Goal: Find specific page/section: Find specific page/section

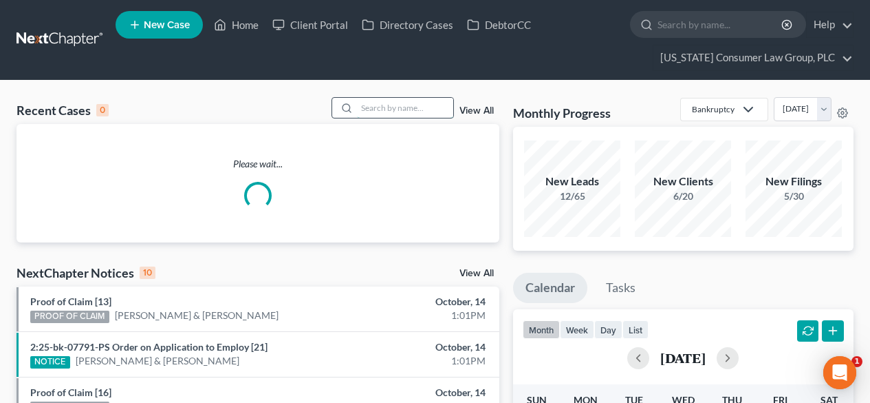
click at [385, 111] on input "search" at bounding box center [405, 108] width 96 height 20
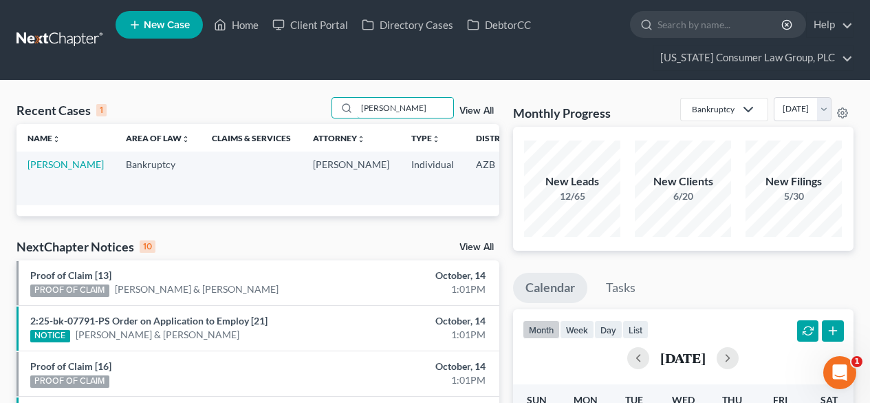
scroll to position [0, 105]
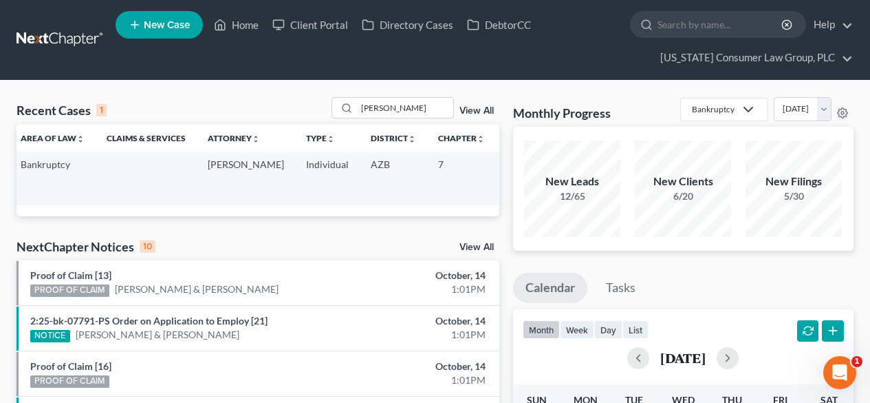
drag, startPoint x: 444, startPoint y: 178, endPoint x: 471, endPoint y: 182, distance: 27.7
click at [496, 182] on td "2:25-bk-09060-BKM" at bounding box center [529, 177] width 66 height 53
copy td "09060"
click at [420, 107] on input "[PERSON_NAME]" at bounding box center [405, 108] width 96 height 20
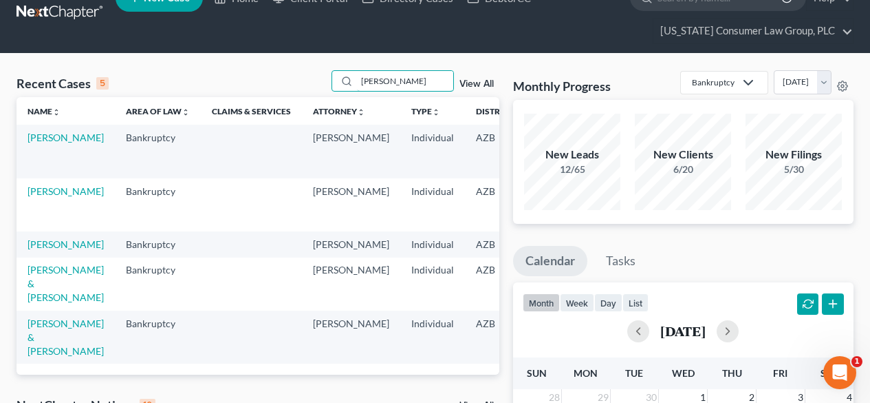
scroll to position [0, 0]
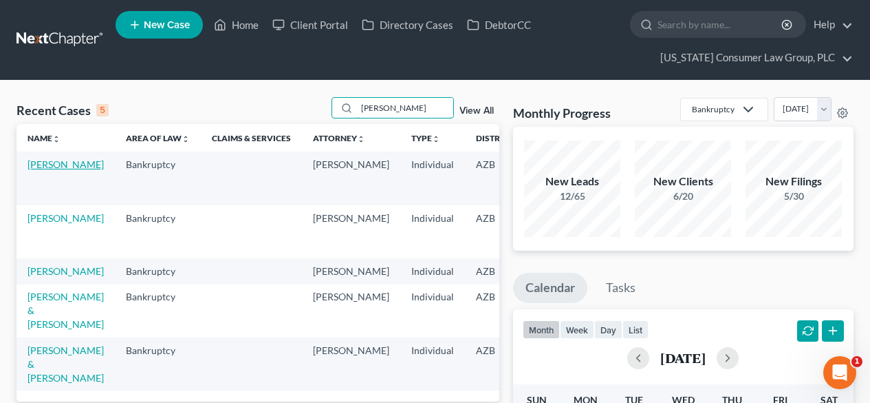
type input "[PERSON_NAME]"
click at [44, 170] on link "[PERSON_NAME]" at bounding box center [66, 164] width 76 height 12
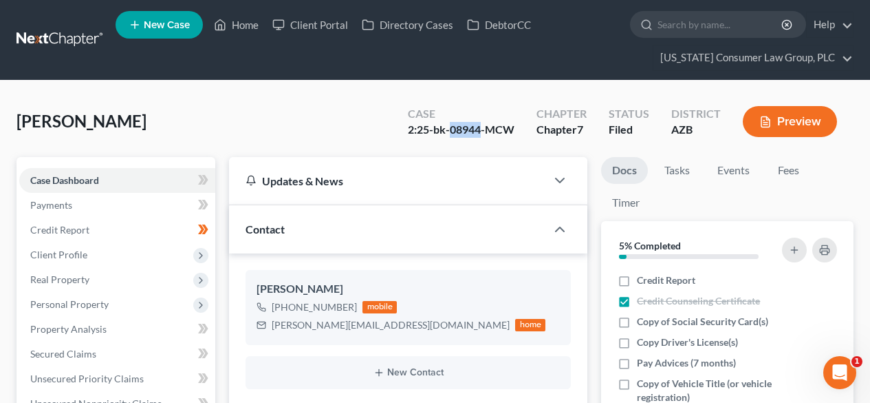
drag, startPoint x: 482, startPoint y: 127, endPoint x: 454, endPoint y: 124, distance: 28.4
click at [454, 124] on div "2:25-bk-08944-MCW" at bounding box center [461, 130] width 107 height 16
copy div "08944"
